Goal: Transaction & Acquisition: Book appointment/travel/reservation

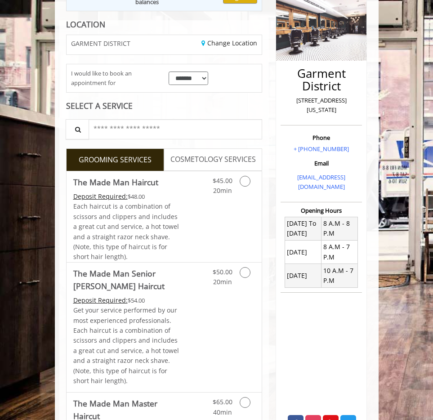
scroll to position [117, 0]
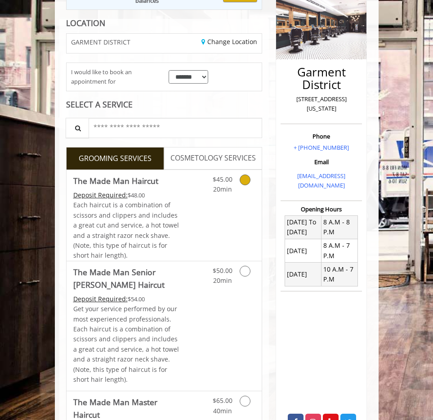
click at [164, 200] on div "Each haircut is a combination of scissors and clippers and includes a great cut…" at bounding box center [127, 230] width 108 height 60
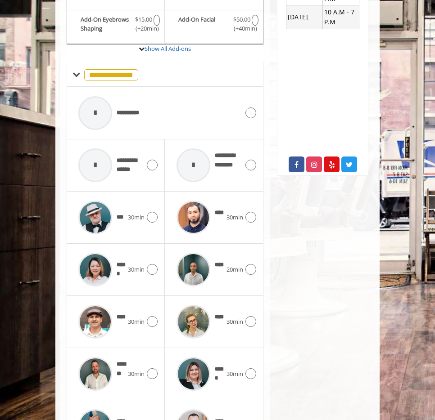
scroll to position [428, 0]
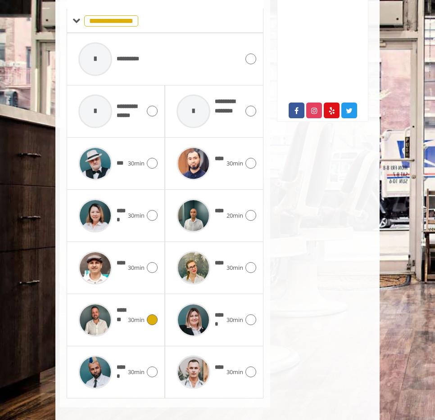
click at [100, 311] on img at bounding box center [95, 320] width 34 height 34
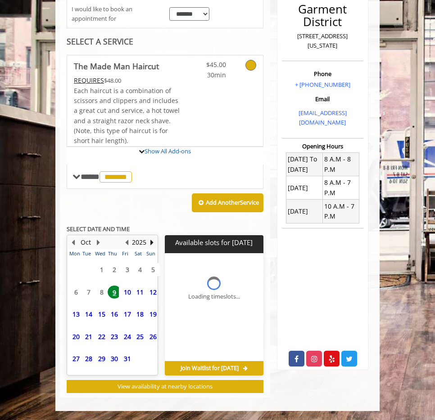
scroll to position [270, 0]
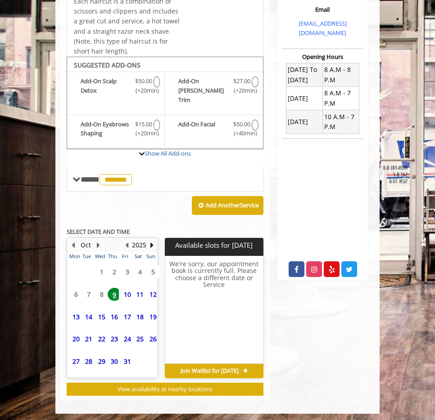
click at [125, 288] on span "10" at bounding box center [128, 294] width 14 height 13
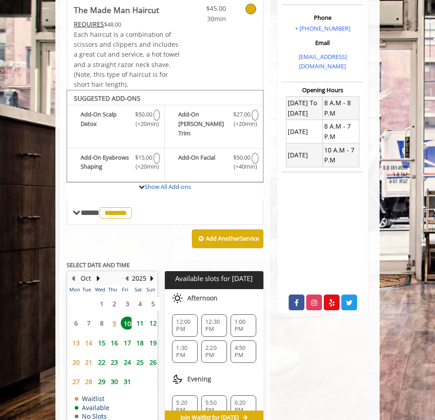
scroll to position [86, 0]
